Goal: Register for event/course

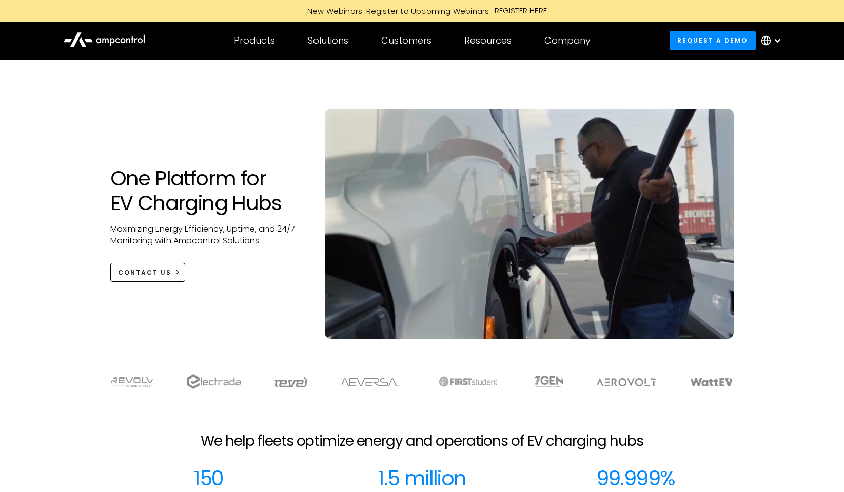
click at [425, 11] on div "New Webinars: Register to Upcoming Webinars" at bounding box center [396, 11] width 198 height 11
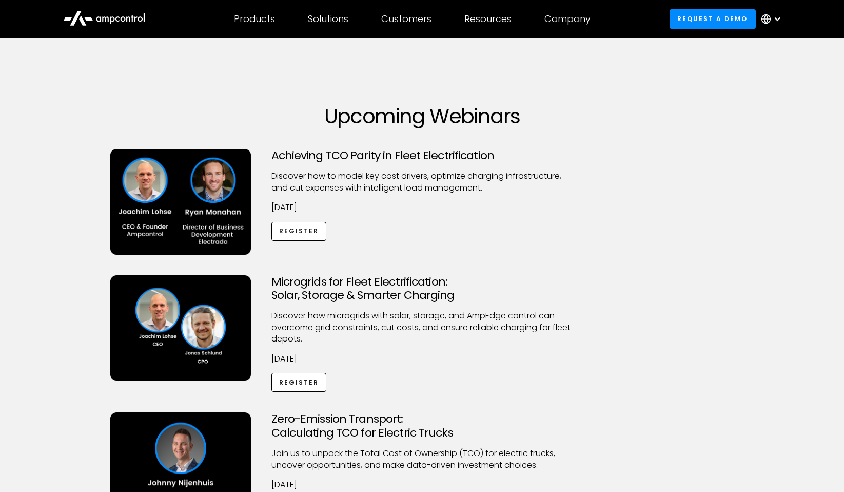
click at [425, 163] on div "Achieving TCO Parity in Fleet Electrification Discover how to model key cost dr…" at bounding box center [422, 202] width 322 height 106
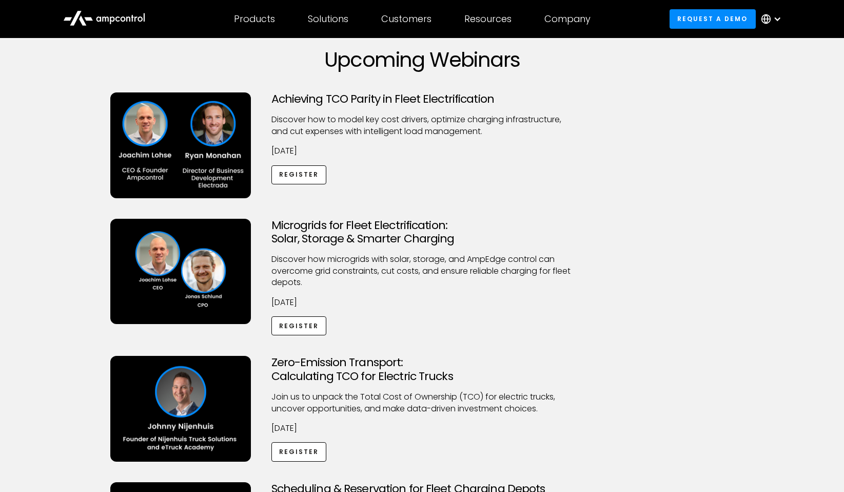
scroll to position [61, 0]
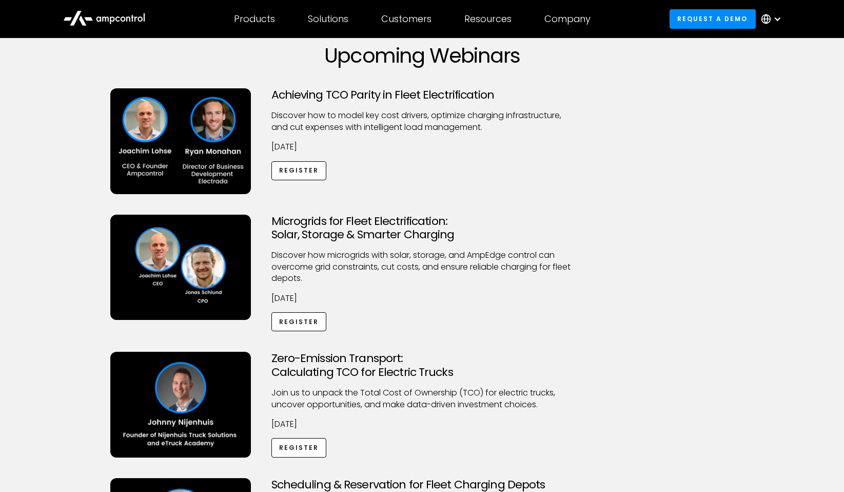
click at [522, 68] on div at bounding box center [422, 78] width 624 height 21
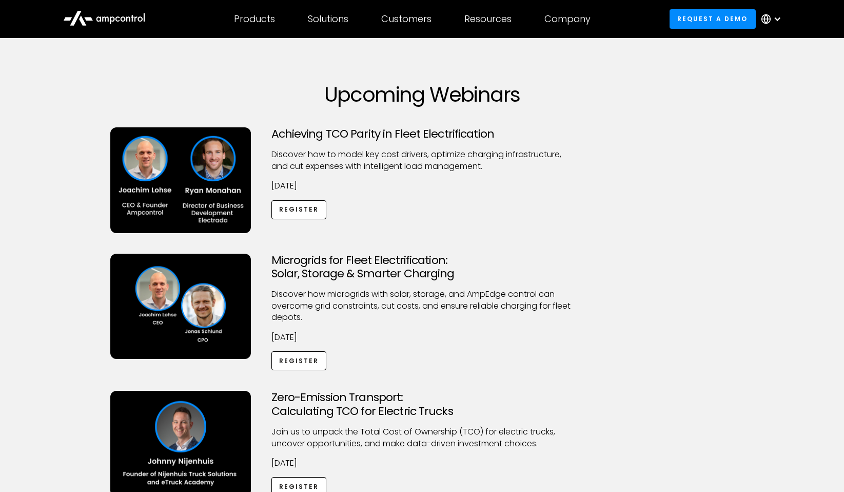
scroll to position [0, 0]
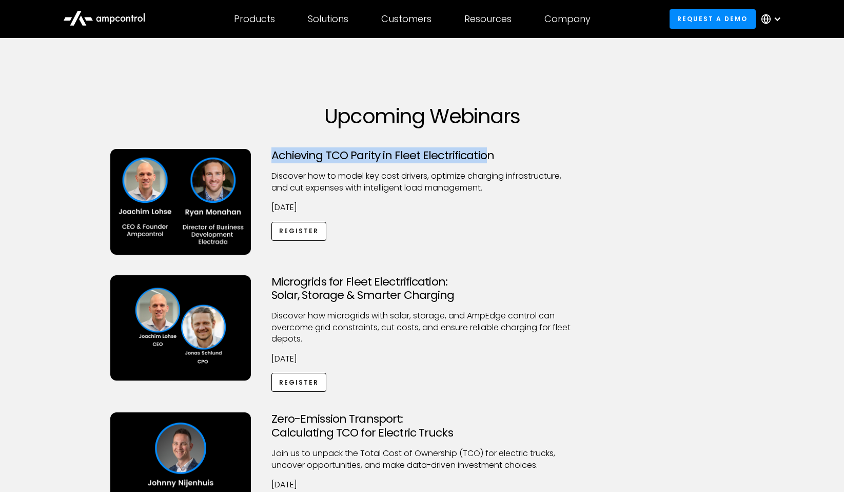
drag, startPoint x: 295, startPoint y: 154, endPoint x: 509, endPoint y: 158, distance: 214.5
click at [504, 157] on div "Achieving TCO Parity in Fleet Electrification Discover how to model key cost dr…" at bounding box center [422, 202] width 322 height 106
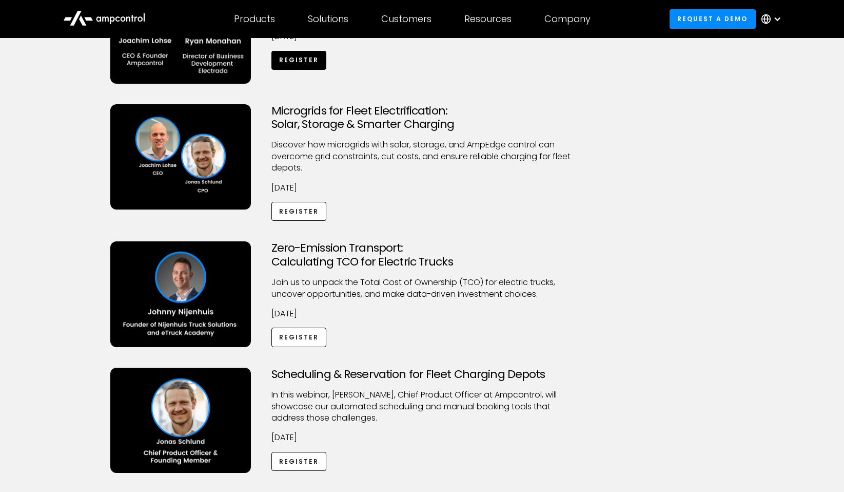
scroll to position [269, 0]
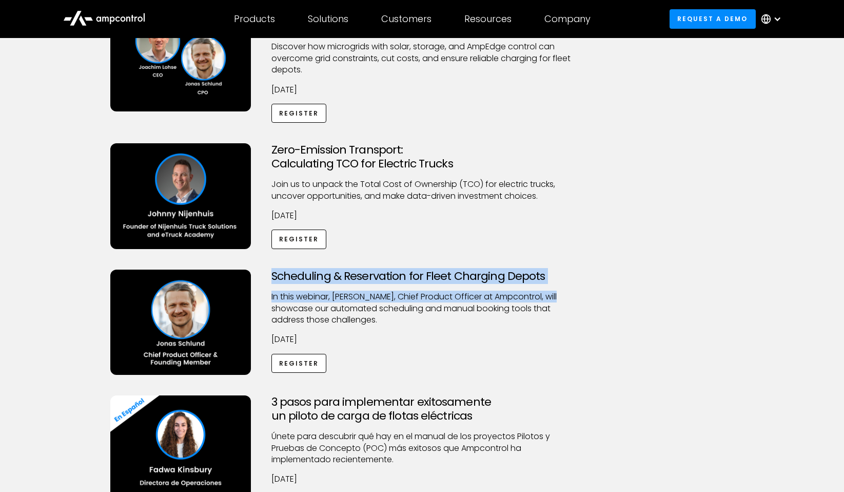
drag, startPoint x: 268, startPoint y: 274, endPoint x: 581, endPoint y: 290, distance: 313.4
click at [581, 291] on div "Scheduling & Reservation for Fleet Charging Depots ​In this webinar, Jonas Schl…" at bounding box center [422, 322] width 322 height 106
click at [581, 290] on div "Scheduling & Reservation for Fleet Charging Depots ​In this webinar, Jonas Schl…" at bounding box center [422, 322] width 322 height 106
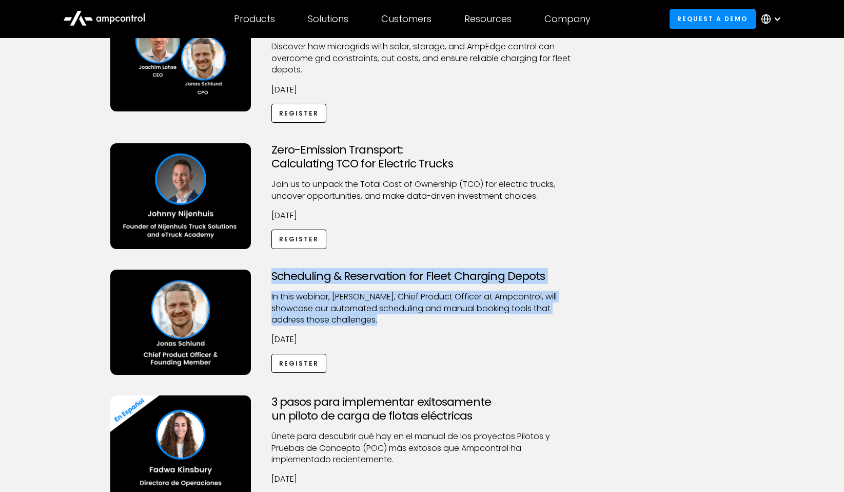
drag, startPoint x: 535, startPoint y: 318, endPoint x: 268, endPoint y: 270, distance: 271.5
click at [268, 270] on div "Scheduling & Reservation for Fleet Charging Depots ​In this webinar, Jonas Schl…" at bounding box center [422, 322] width 322 height 106
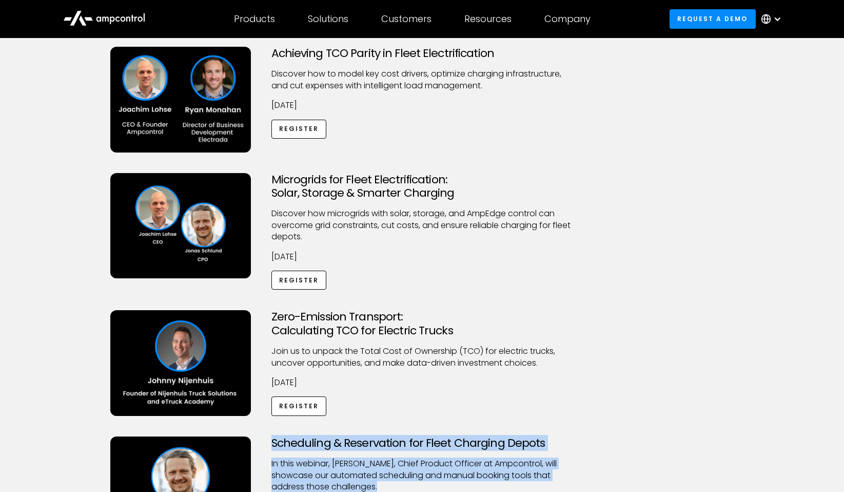
scroll to position [131, 0]
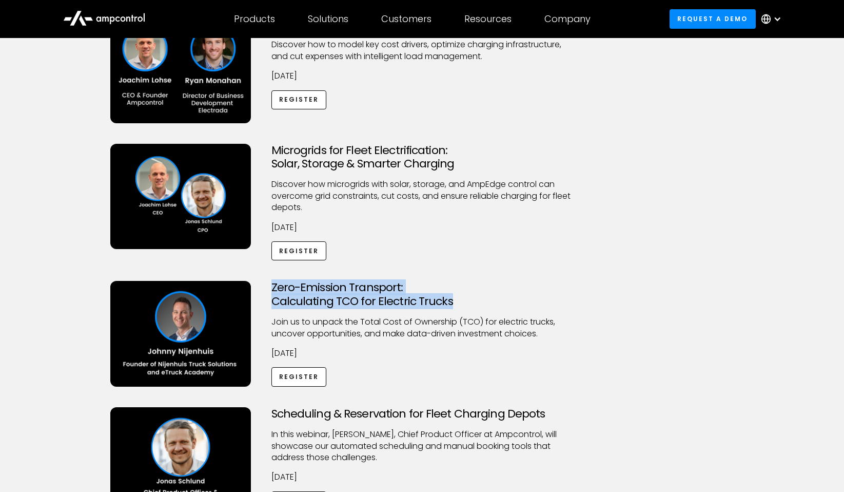
drag, startPoint x: 476, startPoint y: 305, endPoint x: 279, endPoint y: 274, distance: 200.0
click at [282, 274] on div "Achieving TCO Parity in Fleet Electrification Discover how to model key cost dr…" at bounding box center [422, 343] width 644 height 653
click at [530, 281] on h3 "Zero-Emission Transport: Calculating TCO for Electric Trucks" at bounding box center [422, 294] width 302 height 27
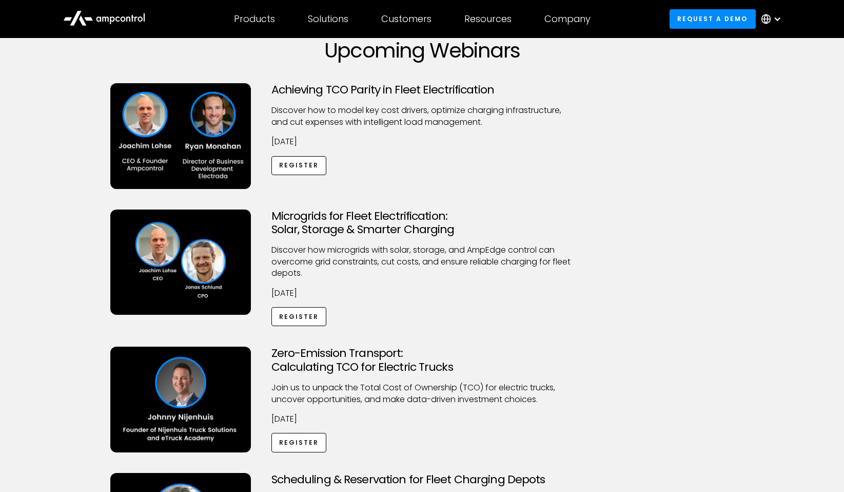
scroll to position [35, 0]
